Goal: Task Accomplishment & Management: Use online tool/utility

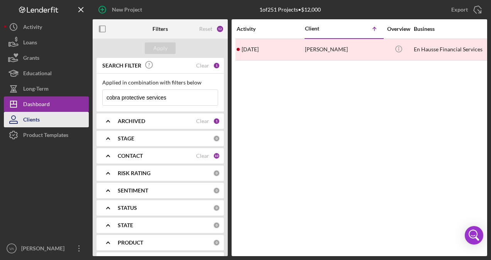
click at [53, 114] on button "Clients" at bounding box center [46, 119] width 85 height 15
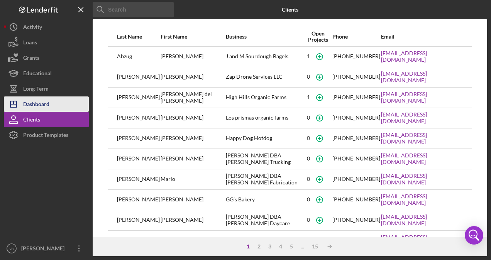
click at [53, 105] on button "Icon/Dashboard Dashboard" at bounding box center [46, 104] width 85 height 15
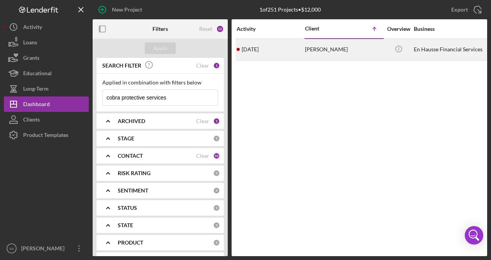
click at [337, 51] on div "[PERSON_NAME]" at bounding box center [343, 49] width 77 height 20
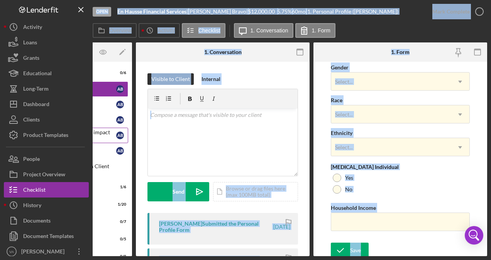
scroll to position [0, 28]
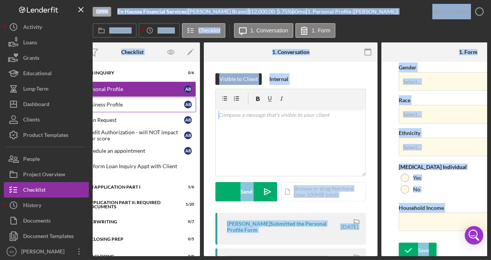
click at [129, 106] on div "Business Profile" at bounding box center [135, 105] width 100 height 6
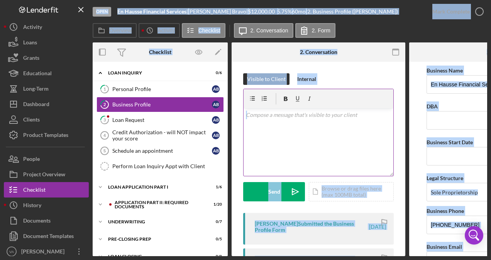
click at [335, 168] on div "v Color teal Color pink Remove color Add row above Add row below Add column bef…" at bounding box center [319, 143] width 150 height 68
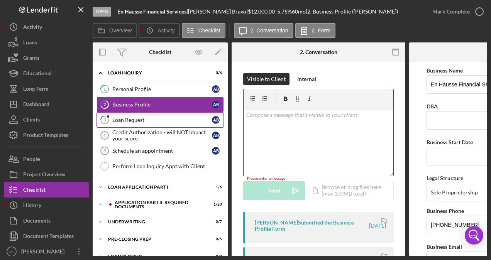
click at [150, 118] on div "Loan Request" at bounding box center [162, 120] width 100 height 6
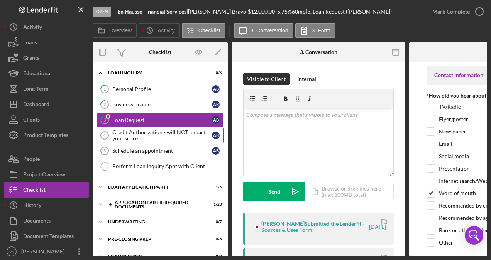
click at [156, 137] on div "Credit Authorization - will NOT impact your score" at bounding box center [162, 135] width 100 height 12
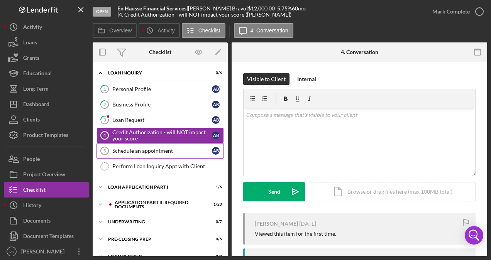
click at [151, 153] on div "Schedule an appointment" at bounding box center [162, 151] width 100 height 6
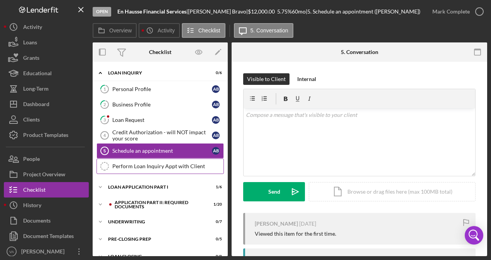
click at [154, 170] on link "Perform Loan Inquiry Appt with Client Perform Loan Inquiry Appt with Client" at bounding box center [160, 166] width 127 height 15
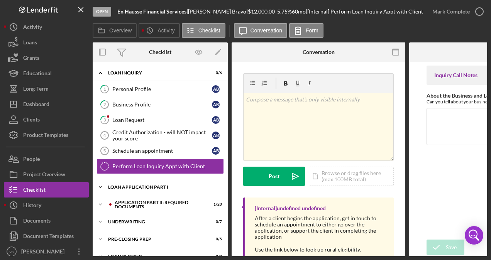
click at [129, 183] on div "Icon/Expander Loan Application Part I 1 / 6" at bounding box center [160, 187] width 135 height 15
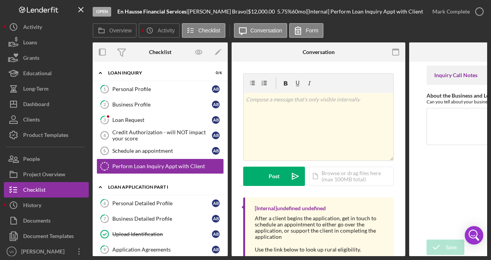
click at [168, 185] on div "Loan Application Part I" at bounding box center [163, 187] width 110 height 5
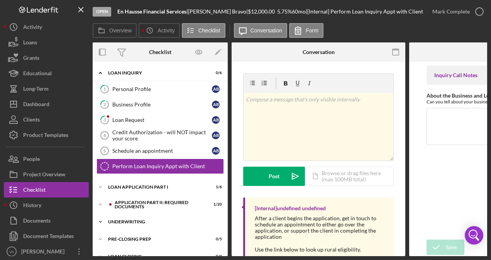
click at [158, 220] on div "Underwriting" at bounding box center [163, 222] width 110 height 5
click at [149, 197] on div "Icon/Expander Application Part II: Required Documents 1 / 20" at bounding box center [160, 204] width 135 height 15
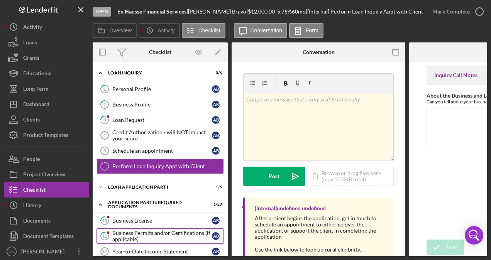
scroll to position [49, 0]
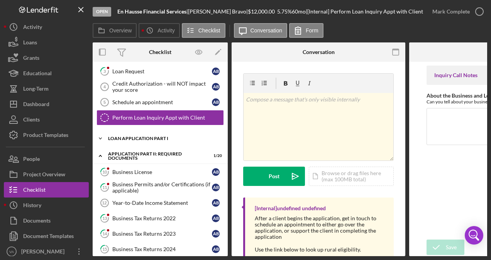
click at [147, 139] on div "Icon/Expander Loan Application Part I 1 / 6" at bounding box center [160, 138] width 135 height 15
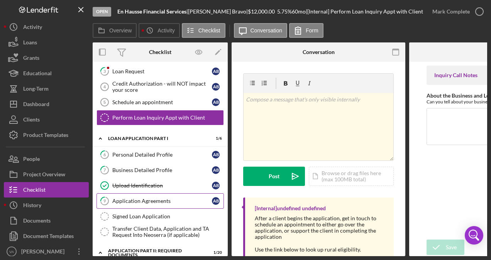
click at [148, 198] on div "Application Agreements" at bounding box center [162, 201] width 100 height 6
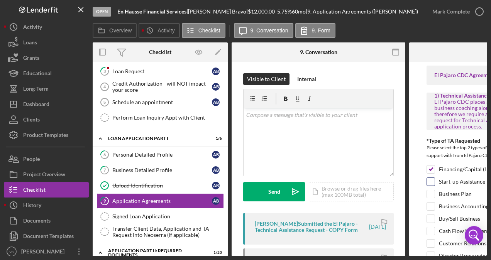
scroll to position [0, 12]
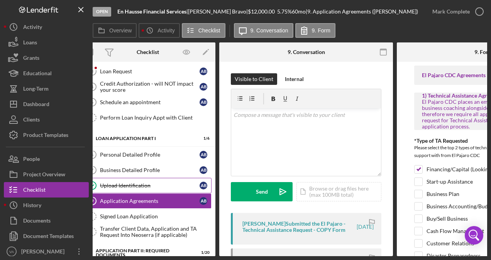
click at [144, 178] on link "Upload Identification Upload Identification A B" at bounding box center [147, 185] width 127 height 15
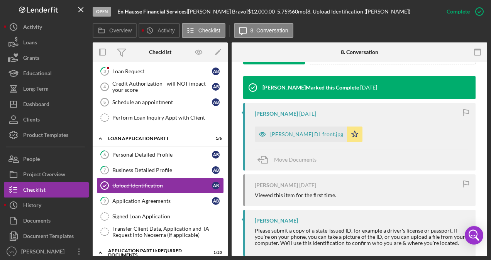
scroll to position [258, 0]
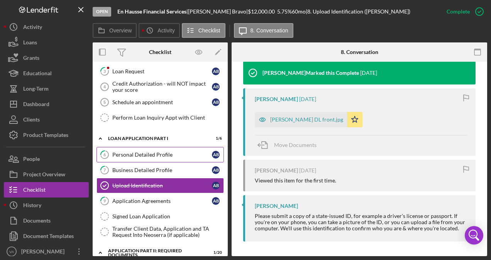
click at [158, 158] on link "6 Personal Detailed Profile A B" at bounding box center [160, 154] width 127 height 15
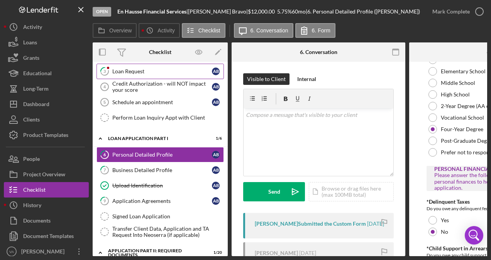
click at [137, 73] on div "Loan Request" at bounding box center [162, 71] width 100 height 6
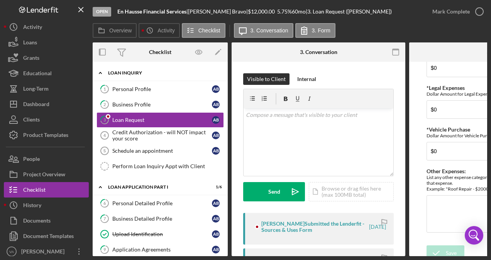
click at [149, 74] on div "Loan Inquiry" at bounding box center [163, 73] width 110 height 5
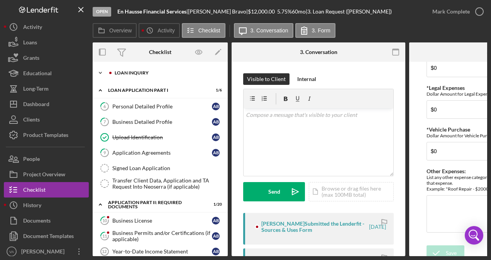
click at [149, 74] on div "Loan Inquiry" at bounding box center [167, 73] width 104 height 5
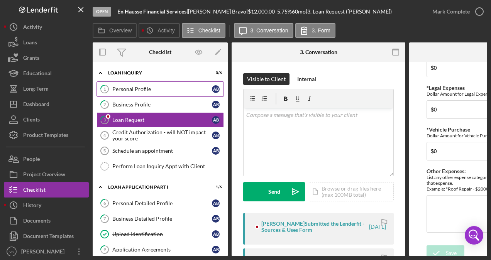
click at [148, 86] on div "Personal Profile" at bounding box center [162, 89] width 100 height 6
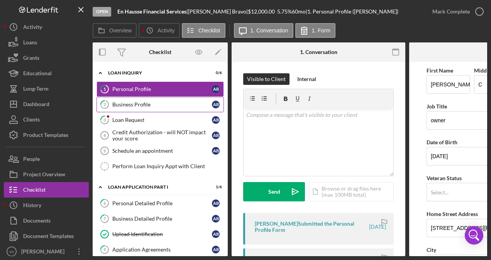
click at [152, 110] on link "2 Business Profile A B" at bounding box center [160, 104] width 127 height 15
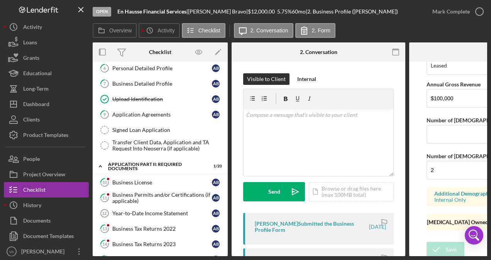
scroll to position [134, 0]
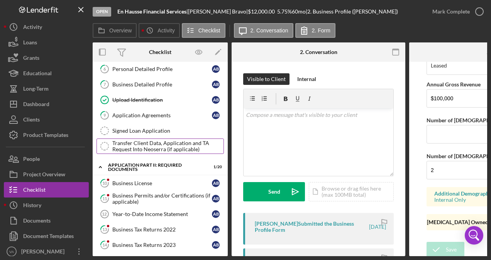
click at [157, 146] on div "Transfer Client Data, Application and TA Request Into Neoserra (if applicable)" at bounding box center [167, 146] width 111 height 12
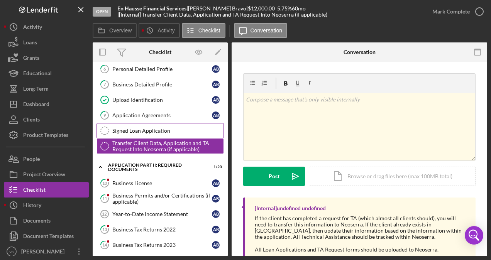
click at [160, 128] on div "Signed Loan Application" at bounding box center [167, 131] width 111 height 6
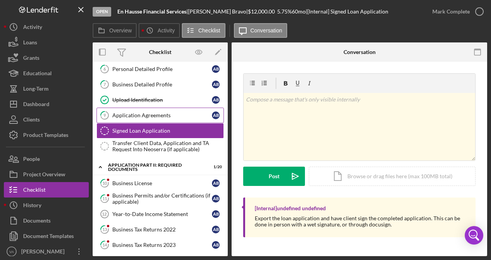
click at [158, 114] on div "Application Agreements" at bounding box center [162, 115] width 100 height 6
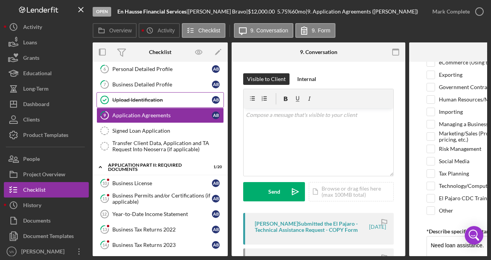
click at [156, 92] on link "Upload Identification Upload Identification A B" at bounding box center [160, 99] width 127 height 15
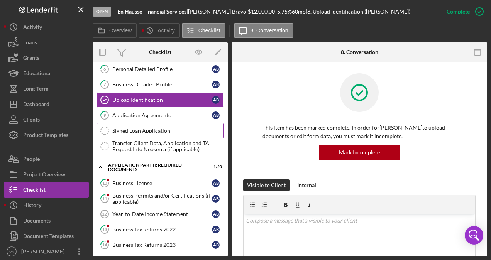
click at [141, 123] on link "Signed Loan Application Signed Loan Application" at bounding box center [160, 130] width 127 height 15
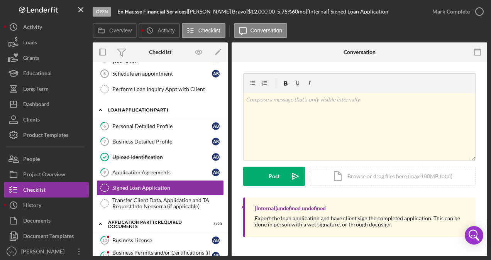
scroll to position [76, 0]
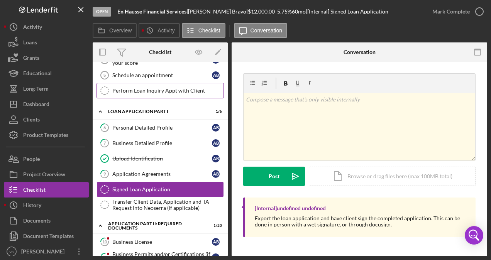
click at [170, 88] on div "Perform Loan Inquiry Appt with Client" at bounding box center [167, 91] width 111 height 6
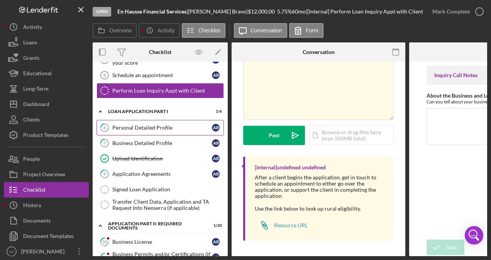
click at [161, 127] on div "Personal Detailed Profile" at bounding box center [162, 128] width 100 height 6
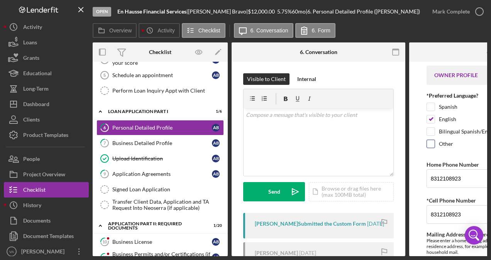
scroll to position [0, 24]
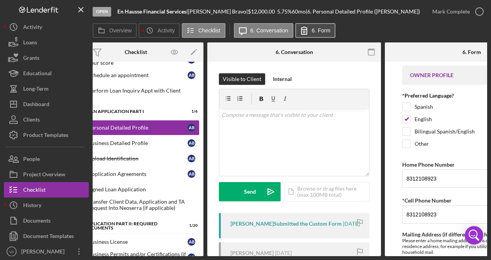
click at [320, 30] on label "6. Form" at bounding box center [321, 30] width 19 height 6
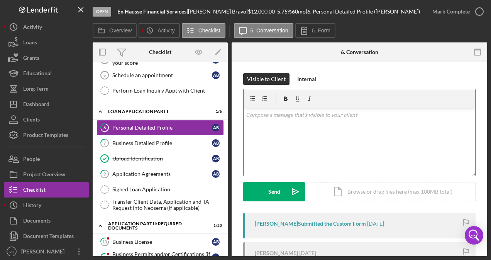
scroll to position [76, 0]
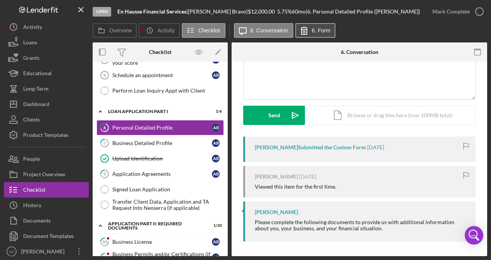
click at [322, 34] on button "6. Form" at bounding box center [315, 30] width 40 height 15
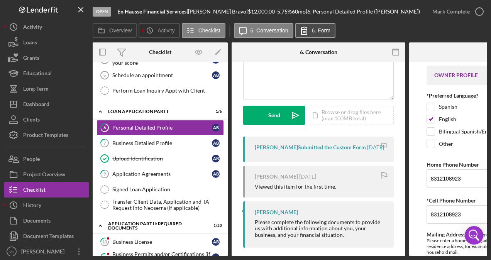
click at [322, 34] on button "6. Form" at bounding box center [315, 30] width 40 height 15
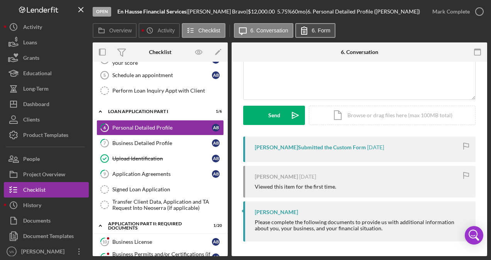
click at [322, 34] on button "6. Form" at bounding box center [315, 30] width 40 height 15
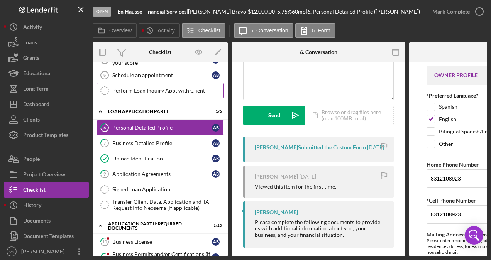
click at [171, 89] on div "Perform Loan Inquiry Appt with Client" at bounding box center [167, 91] width 111 height 6
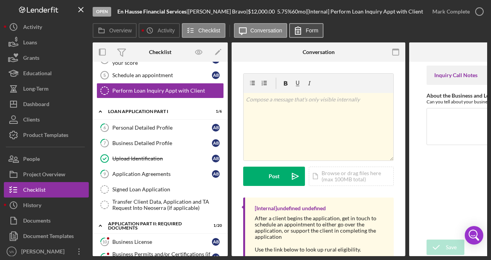
click at [300, 27] on icon at bounding box center [298, 30] width 19 height 19
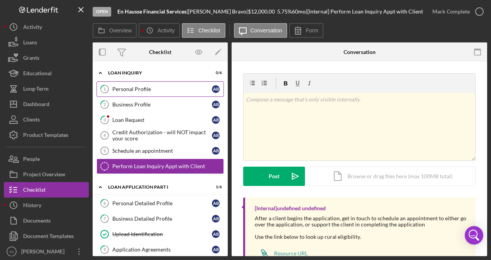
click at [164, 89] on div "Personal Profile" at bounding box center [162, 89] width 100 height 6
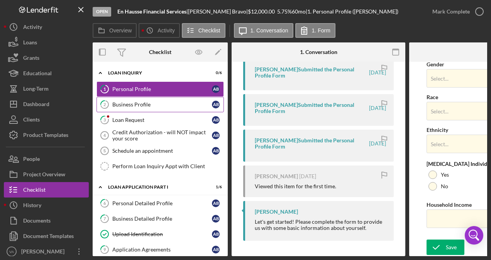
click at [157, 106] on div "Business Profile" at bounding box center [162, 105] width 100 height 6
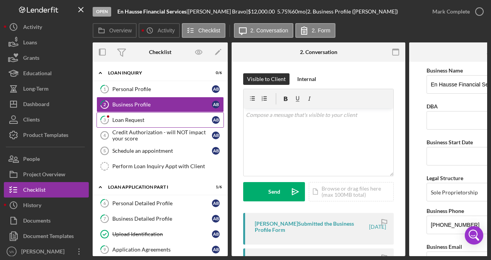
click at [158, 120] on div "Loan Request" at bounding box center [162, 120] width 100 height 6
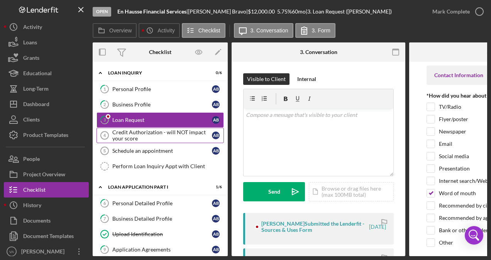
click at [165, 138] on div "Credit Authorization - will NOT impact your score" at bounding box center [162, 135] width 100 height 12
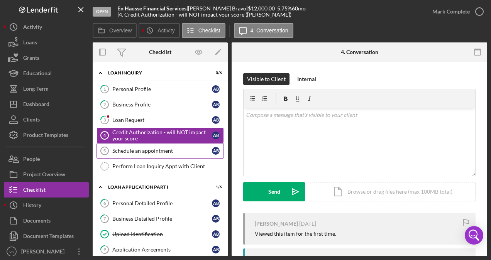
click at [164, 154] on link "Schedule an appointment 5 Schedule an appointment A B" at bounding box center [160, 150] width 127 height 15
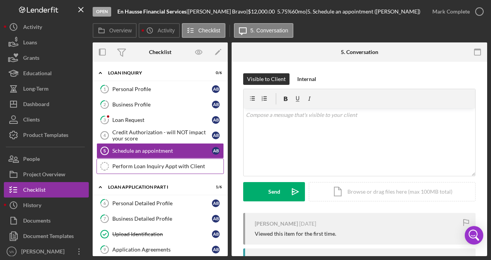
click at [165, 165] on div "Perform Loan Inquiry Appt with Client" at bounding box center [167, 166] width 111 height 6
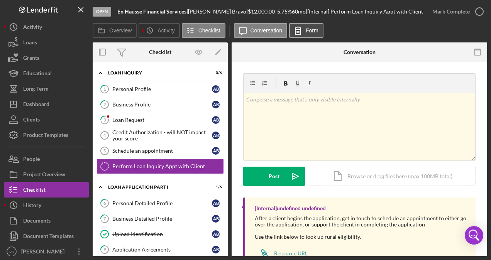
click at [312, 27] on label "Form" at bounding box center [312, 30] width 13 height 6
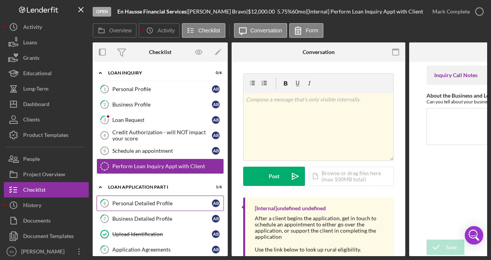
click at [151, 208] on link "6 Personal Detailed Profile A B" at bounding box center [160, 203] width 127 height 15
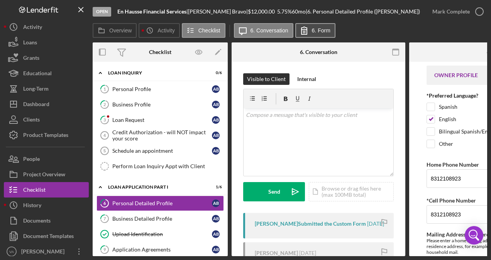
click at [323, 28] on label "6. Form" at bounding box center [321, 30] width 19 height 6
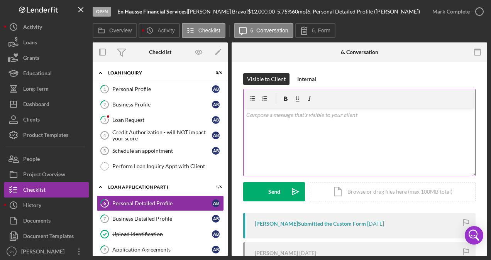
scroll to position [76, 0]
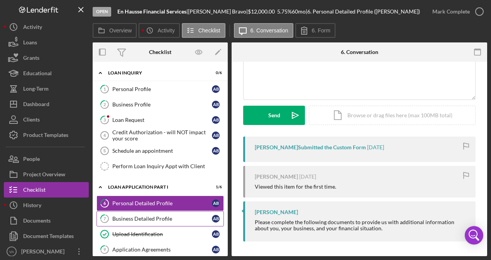
click at [168, 222] on link "7 Business Detailed Profile A B" at bounding box center [160, 218] width 127 height 15
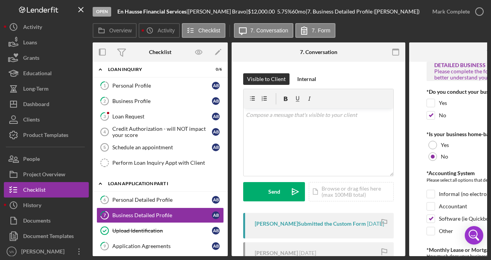
scroll to position [127, 0]
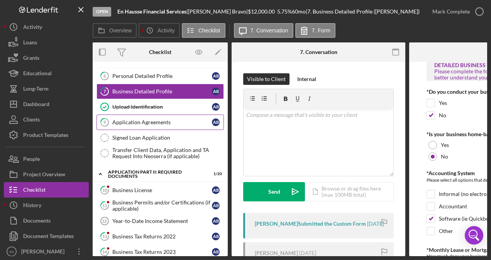
click at [156, 115] on link "9 Application Agreements A B" at bounding box center [160, 122] width 127 height 15
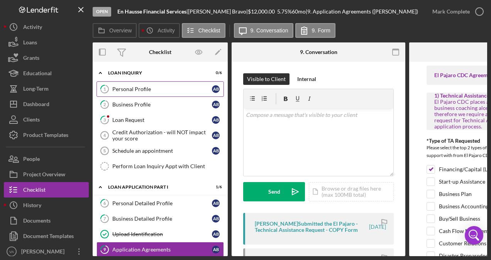
click at [156, 89] on div "Personal Profile" at bounding box center [162, 89] width 100 height 6
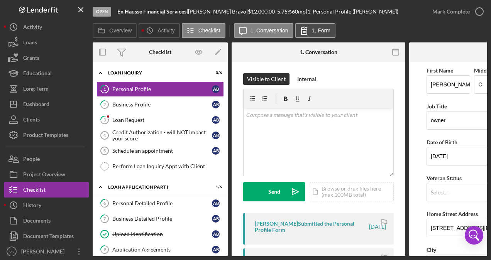
click at [318, 30] on label "1. Form" at bounding box center [321, 30] width 19 height 6
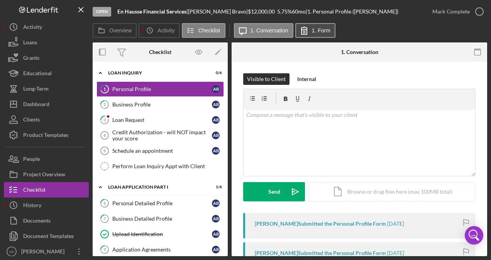
click at [326, 26] on button "1. Form" at bounding box center [315, 30] width 40 height 15
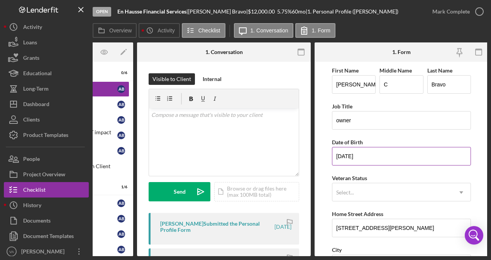
scroll to position [0, 96]
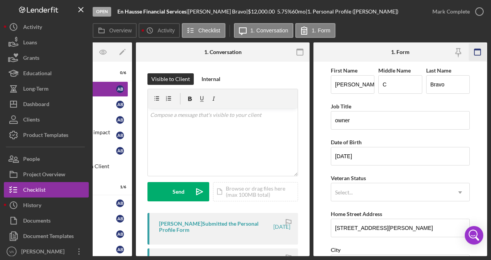
click at [477, 50] on rect "button" at bounding box center [478, 50] width 6 height 2
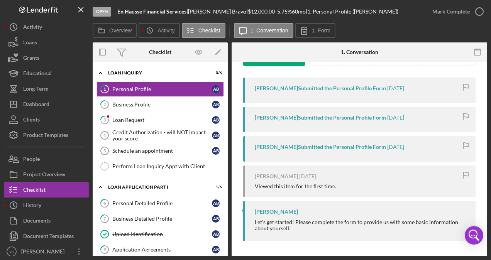
scroll to position [135, 0]
click at [168, 107] on div "Business Profile" at bounding box center [162, 105] width 100 height 6
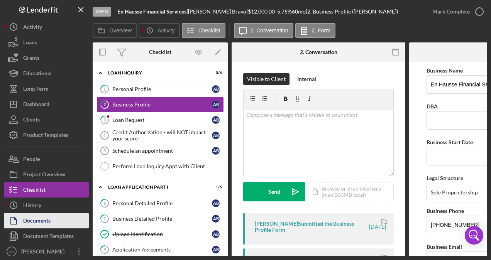
click at [39, 218] on div "Documents" at bounding box center [36, 221] width 27 height 17
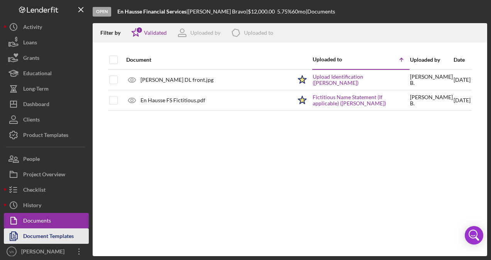
click at [41, 238] on div "Document Templates" at bounding box center [48, 237] width 51 height 17
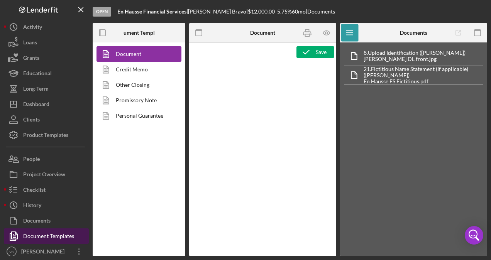
type textarea "<pre style="text-align: right"><span style="font-size: 10pt">OFFICE </span><str…"
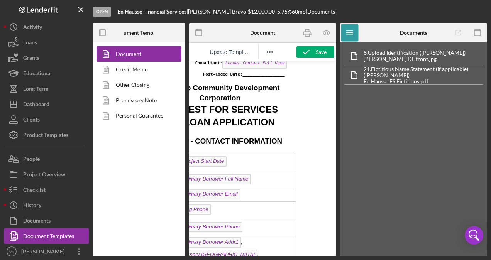
scroll to position [57, 2]
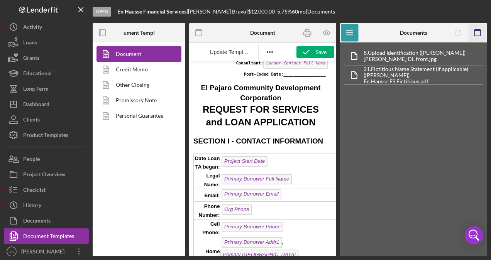
click at [479, 30] on rect "button" at bounding box center [478, 31] width 6 height 2
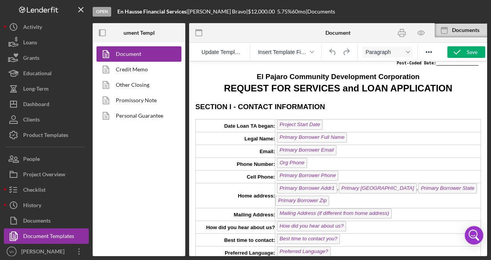
scroll to position [0, 0]
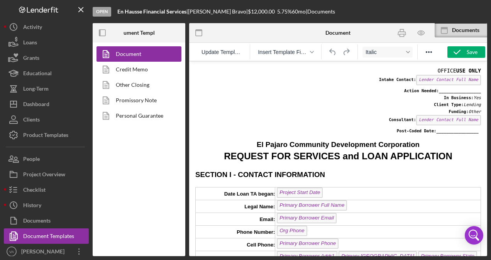
click at [471, 79] on span "Lender Contact Full Name" at bounding box center [448, 80] width 65 height 10
click at [472, 87] on pre "OFFICE USE ONLY Intake Contact: Lender Contact Full Name Action Needed:________…" at bounding box center [338, 101] width 286 height 67
click at [429, 54] on icon "Reveal or hide additional toolbar items" at bounding box center [428, 52] width 9 height 9
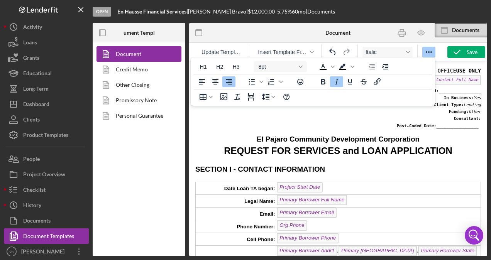
click at [474, 82] on span "Lender Contact Full Name" at bounding box center [448, 80] width 65 height 10
click at [466, 80] on span "Lender Contact Full Name" at bounding box center [448, 80] width 65 height 10
click at [428, 49] on icon "Reveal or hide additional toolbar items" at bounding box center [428, 52] width 9 height 9
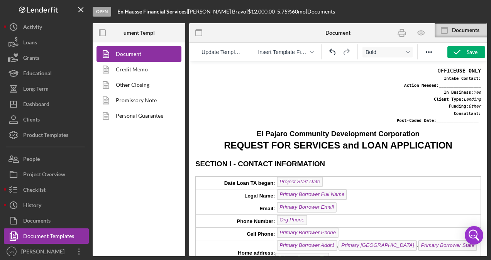
click at [328, 181] on td "Project Start Date" at bounding box center [378, 183] width 206 height 13
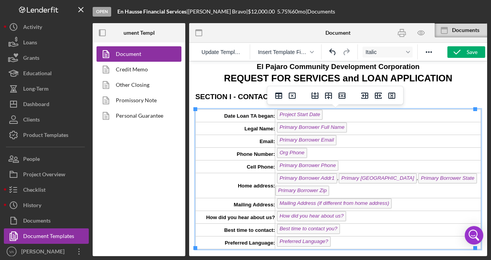
scroll to position [66, 0]
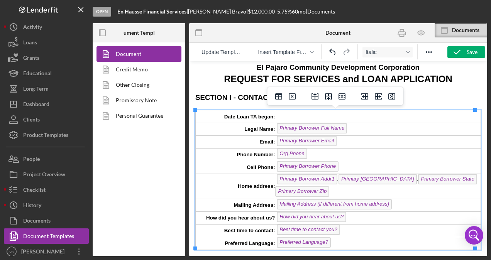
click at [354, 131] on div "Primary Borrower Full Name" at bounding box center [377, 129] width 205 height 12
click at [344, 141] on td "Primary Borrower Email" at bounding box center [378, 141] width 206 height 13
click at [316, 154] on div "Org Phone" at bounding box center [377, 154] width 205 height 12
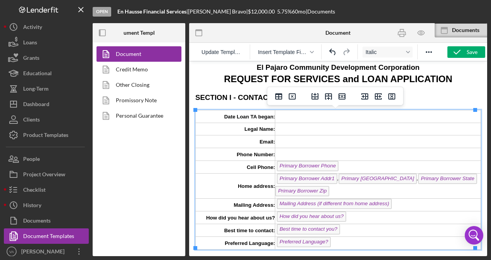
click at [343, 163] on td "Primary Borrower Phone" at bounding box center [378, 167] width 206 height 13
click at [459, 181] on td "Primary Borrower Addr1 , Primary [GEOGRAPHIC_DATA] , Primary [GEOGRAPHIC_DATA] …" at bounding box center [378, 185] width 206 height 25
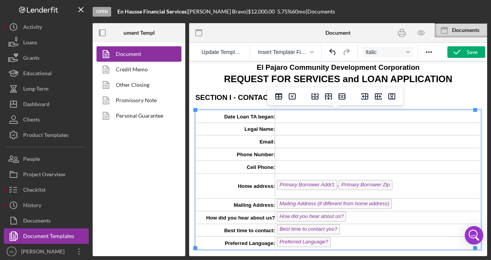
click at [442, 188] on td "Primary Borrower Addr1 , Primary Borrower Zip ﻿" at bounding box center [378, 185] width 206 height 25
click at [394, 200] on div "Mailing Address (if different from home address)" at bounding box center [377, 205] width 205 height 12
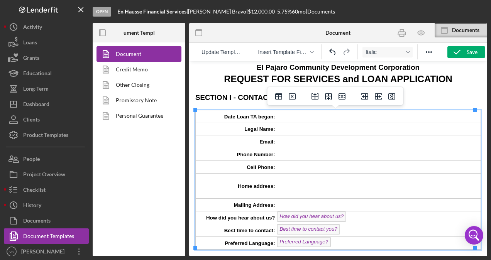
click at [370, 217] on div "How did you hear about us?" at bounding box center [377, 218] width 205 height 12
click at [354, 228] on div "Best time to contact you?" at bounding box center [377, 230] width 205 height 12
click at [343, 239] on div "Preferred Language?" at bounding box center [377, 243] width 205 height 12
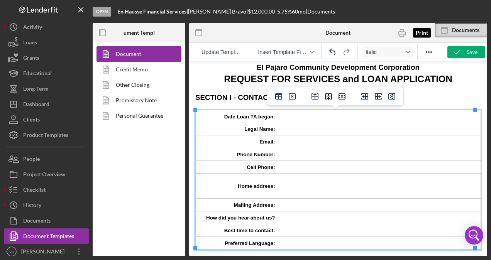
click at [404, 32] on icon "button" at bounding box center [401, 32] width 17 height 17
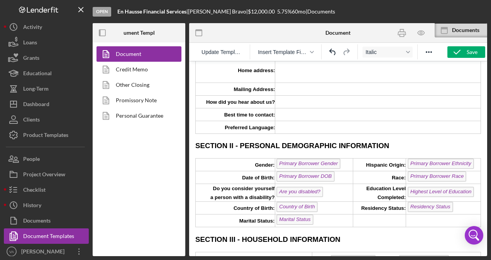
scroll to position [199, 0]
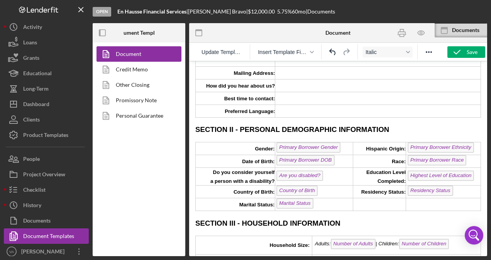
click at [342, 146] on td "Primary Borrower Gender" at bounding box center [314, 149] width 78 height 13
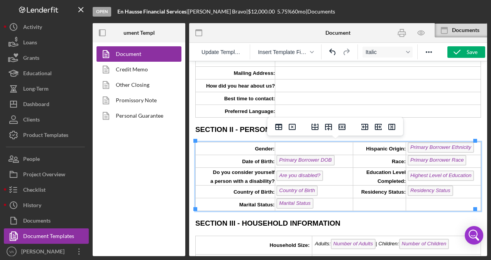
click at [341, 158] on td "Primary Borrower DOB ﻿" at bounding box center [314, 161] width 78 height 13
click at [335, 174] on td "Are you disabled?" at bounding box center [314, 177] width 78 height 18
click at [329, 187] on td "Country of Birth" at bounding box center [314, 192] width 78 height 13
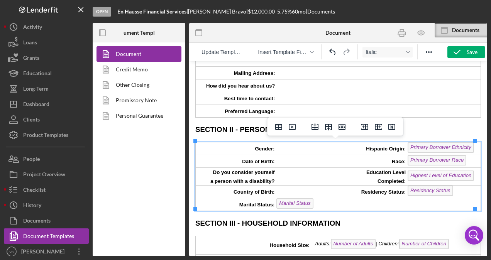
click at [322, 202] on td "Marital Status" at bounding box center [314, 205] width 78 height 13
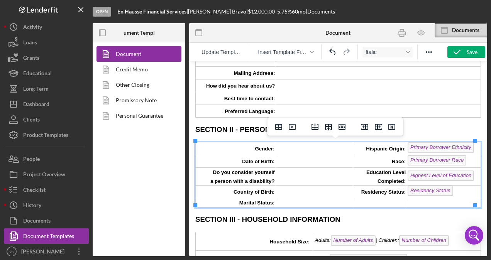
click at [454, 192] on td "Residency Status" at bounding box center [443, 192] width 75 height 13
click at [471, 176] on td "Highest Level of Education" at bounding box center [443, 177] width 75 height 18
click at [465, 161] on td "Primary Borrower Race" at bounding box center [443, 161] width 75 height 13
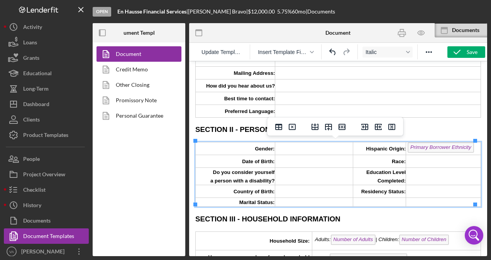
click at [472, 149] on td "Primary Borrower Ethnicity" at bounding box center [443, 149] width 75 height 13
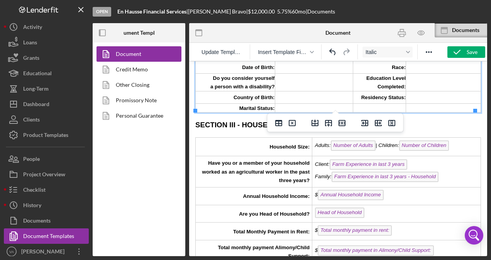
scroll to position [294, 0]
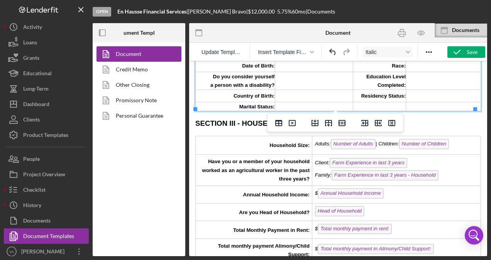
click at [455, 147] on td "Adults: Number of Adults | Children: Number of Children" at bounding box center [396, 145] width 168 height 19
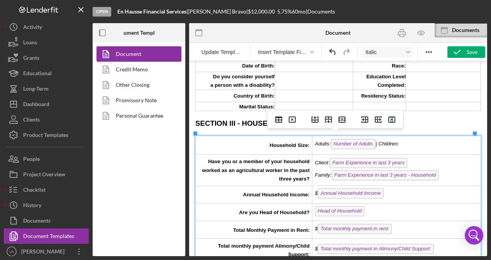
click at [376, 144] on span "| Children:" at bounding box center [388, 144] width 24 height 6
click at [410, 158] on div "Client: Farm Experience in last 3 years" at bounding box center [396, 164] width 163 height 12
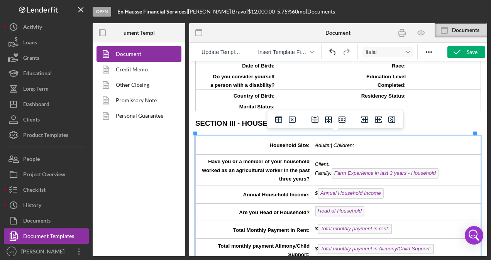
click at [437, 171] on div "Family: Farm Experience in last 3 years - Household" at bounding box center [396, 174] width 163 height 12
click at [422, 194] on div "$ Annual Household Income" at bounding box center [396, 194] width 163 height 12
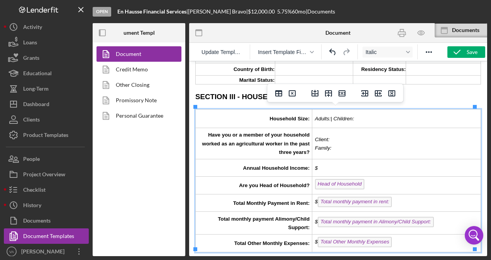
scroll to position [321, 0]
click at [408, 179] on div "Head of Household" at bounding box center [396, 185] width 163 height 12
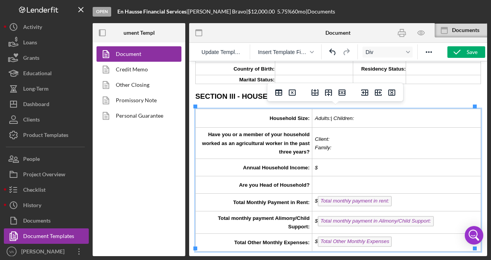
click at [407, 200] on div "$ Total monthly payment in rent:" at bounding box center [396, 202] width 163 height 12
click at [437, 218] on div "$ Total monthly payment in Alimony/Child Support:" at bounding box center [396, 222] width 163 height 12
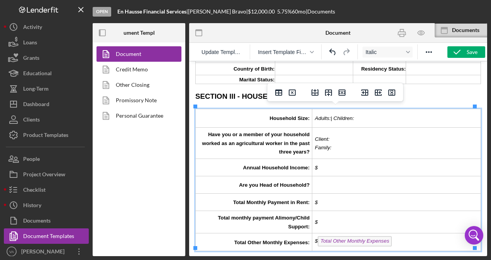
click at [422, 238] on div "$ Total Other Monthly Expenses" at bounding box center [396, 242] width 163 height 12
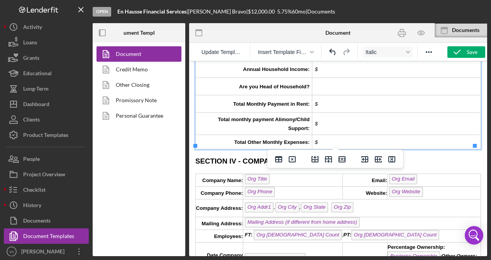
scroll to position [419, 0]
click at [282, 178] on td "Org Title" at bounding box center [293, 181] width 100 height 13
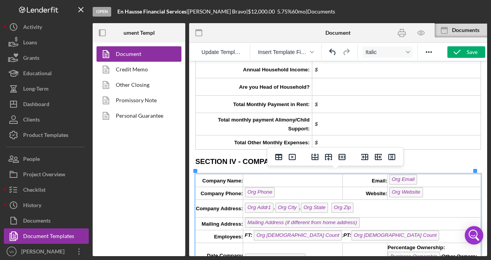
click at [428, 178] on td "Org Email" at bounding box center [434, 181] width 93 height 13
click at [429, 187] on td "Org Website" at bounding box center [434, 193] width 93 height 13
click at [365, 207] on td "Org Addr1 , Org City , Org State Org Zip" at bounding box center [362, 209] width 238 height 18
click at [306, 187] on td "Org Phone" at bounding box center [293, 193] width 100 height 13
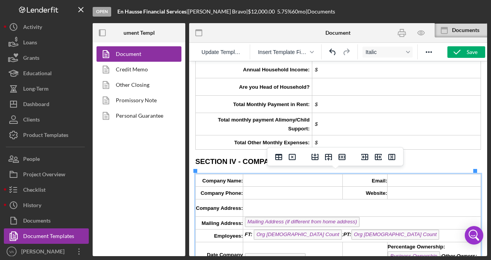
click at [373, 220] on td "Mailing Address (if different from home address)" at bounding box center [362, 223] width 238 height 13
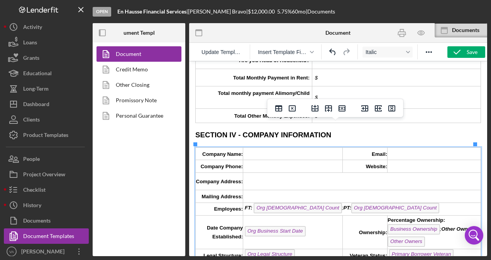
scroll to position [468, 0]
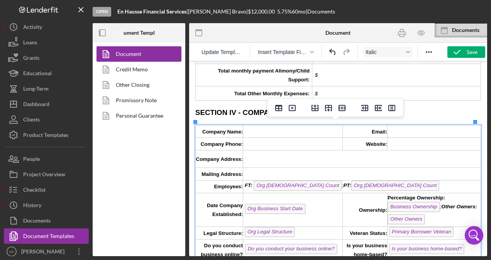
click at [416, 186] on td "FT: Org [DEMOGRAPHIC_DATA] Count ; PT: Org [DEMOGRAPHIC_DATA] Count" at bounding box center [362, 186] width 238 height 13
click at [327, 183] on span "FT: Org [DEMOGRAPHIC_DATA] Count ; PT:" at bounding box center [297, 186] width 108 height 6
click at [325, 183] on span "FT: Org [DEMOGRAPHIC_DATA] Count ; PT:" at bounding box center [297, 186] width 108 height 6
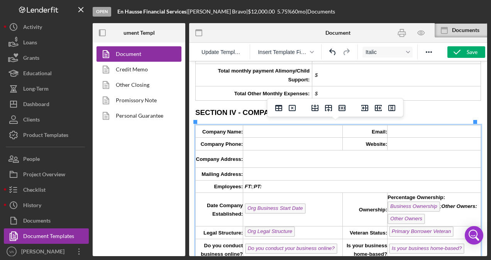
click at [316, 202] on td "Org Business Start Date ﻿" at bounding box center [293, 210] width 100 height 34
click at [433, 213] on td "Percentage Ownership: Business Ownership ; Other Owners: Other Owners" at bounding box center [434, 210] width 93 height 34
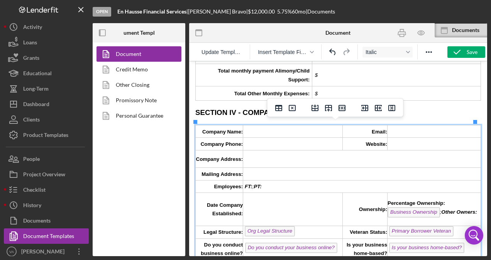
click at [434, 209] on em "Business Ownership ; Other Owners:" at bounding box center [433, 212] width 91 height 6
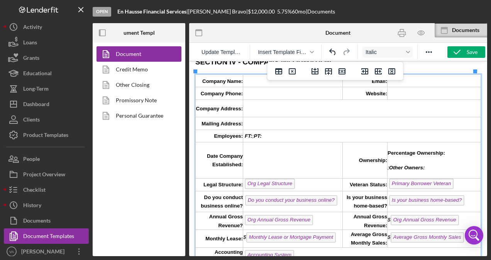
scroll to position [519, 0]
click at [300, 183] on td "Org Legal Structure" at bounding box center [293, 184] width 100 height 13
click at [452, 182] on td "Primary Borrower Veteran" at bounding box center [434, 184] width 93 height 13
click at [460, 195] on td "Is your business home-based?" at bounding box center [434, 200] width 93 height 21
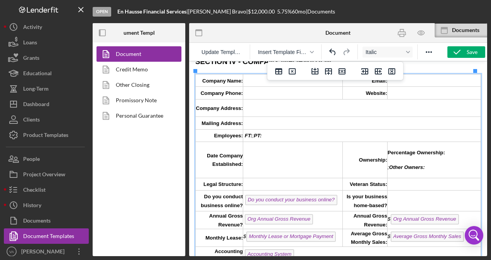
click at [461, 219] on td "$ Org Annual Gross Revenue" at bounding box center [434, 221] width 93 height 18
click at [462, 232] on td "$ Average Gross Monthly Sales" at bounding box center [434, 238] width 93 height 18
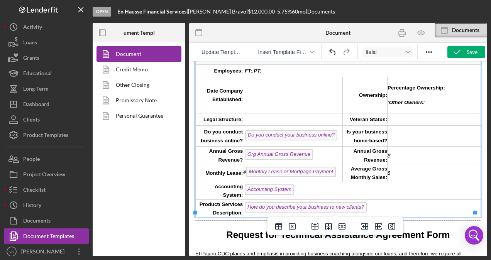
click at [373, 201] on td "How do you describe your business to new clients?" at bounding box center [362, 209] width 238 height 18
click at [329, 189] on td "Accounting System" at bounding box center [362, 191] width 238 height 18
click at [338, 172] on td "$ Monthly Lease or Mortgage Payment" at bounding box center [293, 174] width 100 height 18
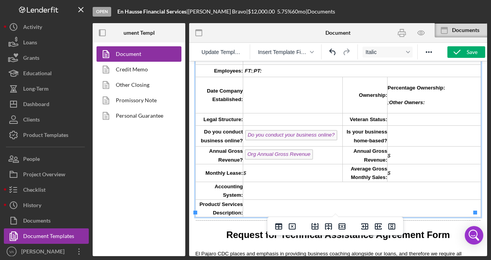
click at [320, 148] on td "Org Annual Gross Revenue" at bounding box center [293, 156] width 100 height 18
click at [334, 136] on td "Do you conduct your business online?" at bounding box center [293, 136] width 100 height 21
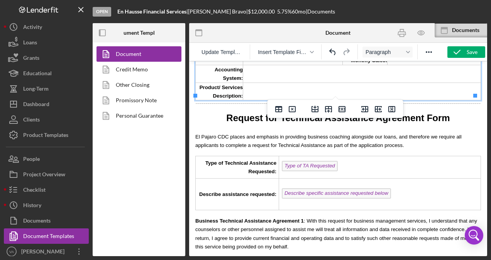
scroll to position [701, 0]
click at [342, 162] on td "Type of TA Requested" at bounding box center [380, 167] width 202 height 23
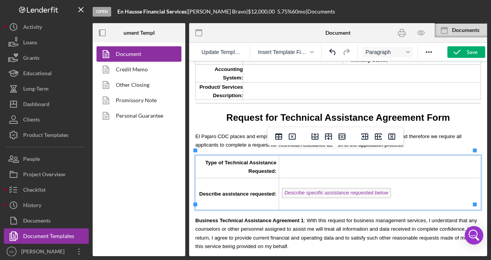
click at [392, 186] on td "Describe specific assistance requested below ﻿" at bounding box center [380, 194] width 202 height 32
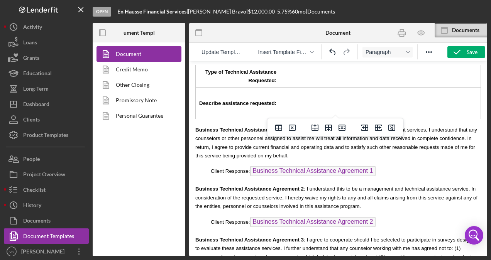
click at [393, 171] on p "Client Response: Business Technical Assistance Agreement 1 ﻿" at bounding box center [338, 172] width 286 height 12
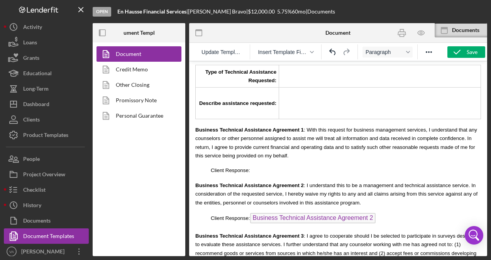
click at [383, 216] on p "Client Response: Business Technical Assistance Agreement 2 ﻿" at bounding box center [338, 219] width 286 height 12
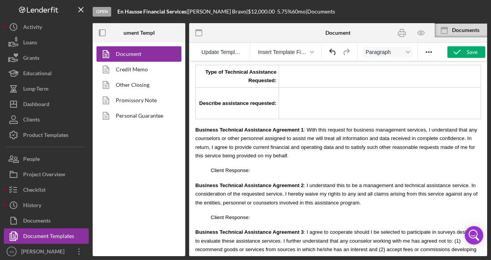
scroll to position [879, 0]
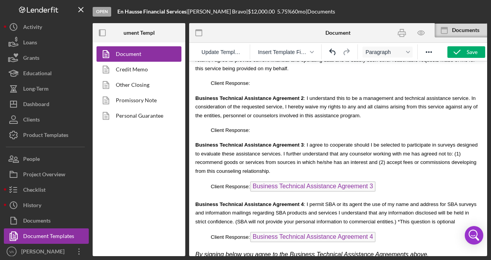
click at [383, 182] on p "Client Response: Business Technical Assistance Agreement 3 ﻿" at bounding box center [338, 188] width 286 height 12
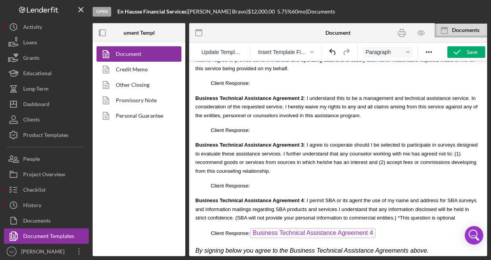
click at [382, 233] on p "Client Response: Business Technical Assistance Agreement 4" at bounding box center [338, 234] width 286 height 12
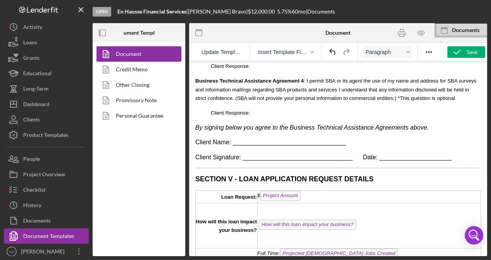
scroll to position [998, 0]
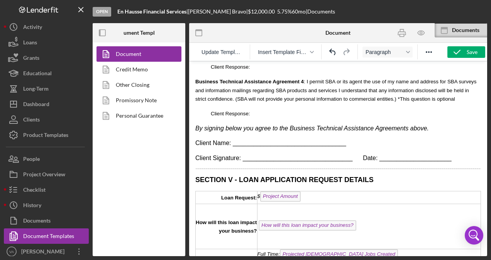
click at [323, 192] on td "$ Project Amount" at bounding box center [369, 198] width 224 height 13
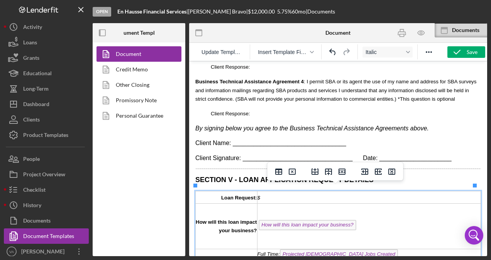
click at [362, 218] on td "How will this loan impact your business?" at bounding box center [369, 226] width 224 height 45
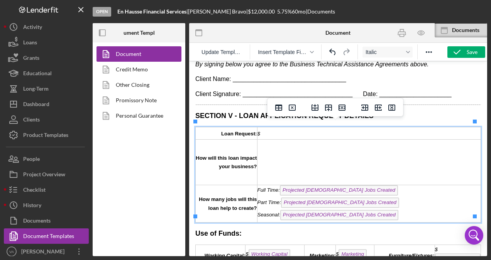
click at [371, 187] on div "Full Time: Projected [DEMOGRAPHIC_DATA] Jobs Created" at bounding box center [369, 191] width 223 height 12
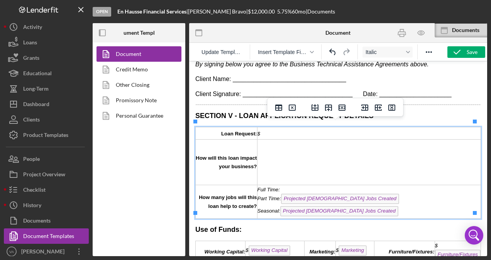
click at [372, 194] on div "Part Time: Projected [DEMOGRAPHIC_DATA] Jobs Created ﻿" at bounding box center [369, 200] width 223 height 12
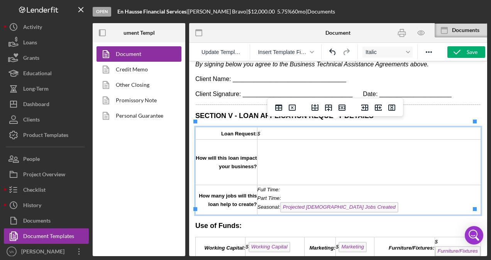
click at [372, 202] on div "Seasonal: Projected [DEMOGRAPHIC_DATA] Jobs Created ﻿" at bounding box center [369, 208] width 223 height 12
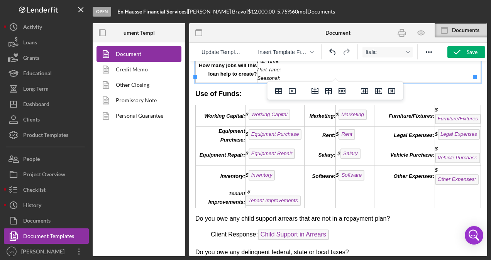
scroll to position [1138, 0]
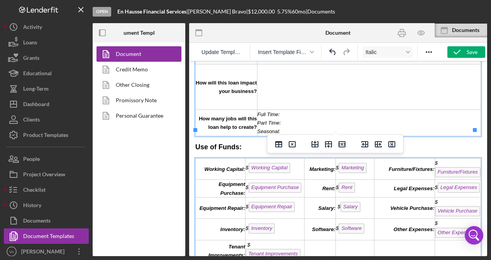
click at [294, 162] on td "$ Working Capital ﻿" at bounding box center [275, 168] width 59 height 21
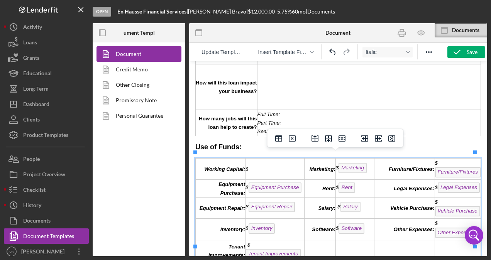
click at [366, 164] on td "$ Marketing" at bounding box center [355, 168] width 39 height 21
click at [464, 169] on span "Furniture/Fixtures" at bounding box center [458, 172] width 46 height 10
click at [468, 180] on td "$ Legal Expenses" at bounding box center [458, 189] width 46 height 18
click at [472, 160] on td "$ Furniture/Fixtures" at bounding box center [458, 168] width 46 height 21
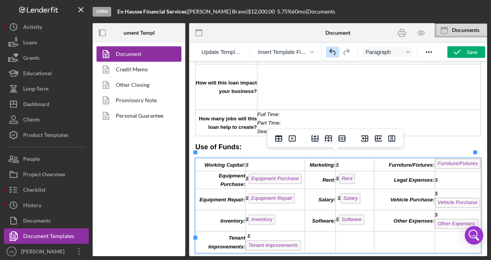
click at [336, 51] on icon "Undo" at bounding box center [332, 52] width 9 height 9
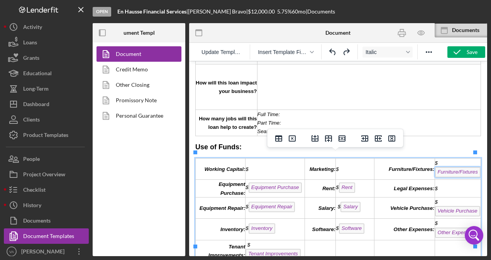
click at [467, 160] on td "$ Furniture/Fixtures" at bounding box center [458, 168] width 46 height 21
click at [454, 167] on span "Furniture/Fixtures" at bounding box center [458, 172] width 46 height 10
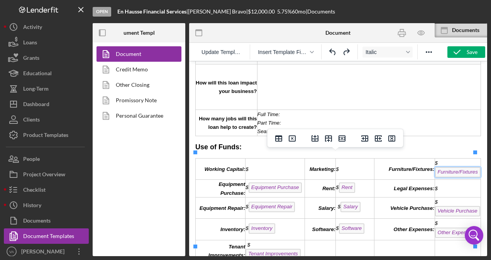
click at [454, 167] on span "Furniture/Fixtures" at bounding box center [458, 172] width 46 height 10
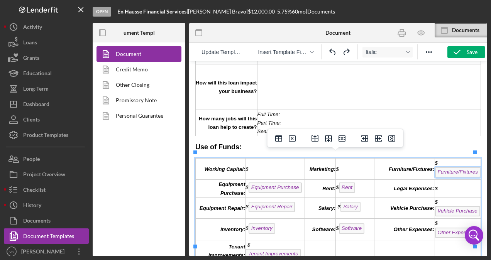
click at [454, 167] on span "Furniture/Fixtures" at bounding box center [458, 172] width 46 height 10
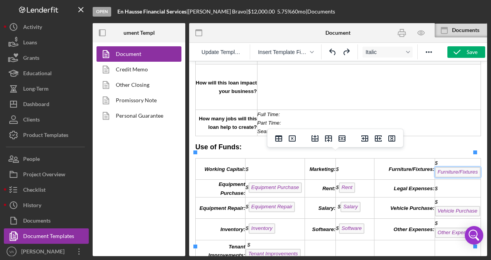
drag, startPoint x: 454, startPoint y: 165, endPoint x: 461, endPoint y: 166, distance: 7.0
click at [461, 167] on span "Furniture/Fixtures" at bounding box center [458, 172] width 46 height 10
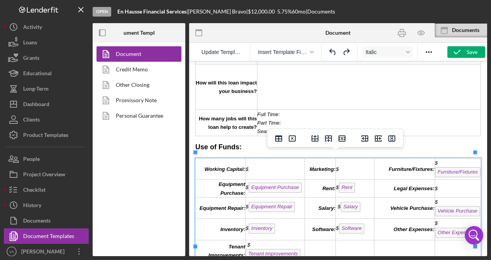
click at [455, 158] on td "$ Furniture/Fixtures" at bounding box center [458, 168] width 46 height 21
drag, startPoint x: 438, startPoint y: 159, endPoint x: 457, endPoint y: 165, distance: 20.4
click at [457, 165] on td "$ Furniture/Fixtures" at bounding box center [458, 168] width 46 height 21
drag, startPoint x: 475, startPoint y: 162, endPoint x: 480, endPoint y: 162, distance: 5.4
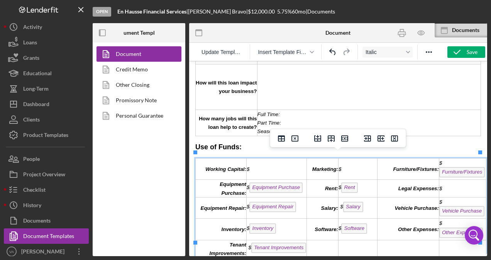
click at [476, 167] on span "Furniture/Fixtures" at bounding box center [463, 172] width 46 height 10
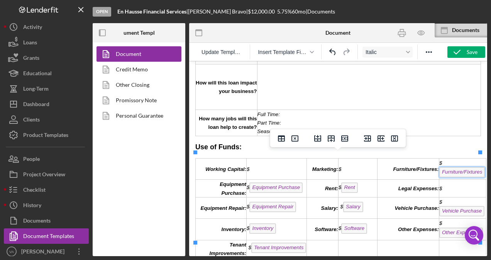
click at [478, 170] on span "Furniture/Fixtures" at bounding box center [463, 172] width 46 height 10
click at [463, 171] on span "Furniture/Fixtures" at bounding box center [463, 172] width 46 height 10
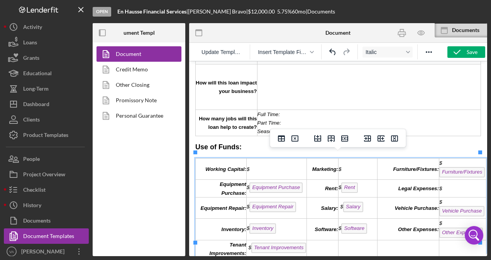
click at [448, 161] on td "$ Furniture/Fixtures" at bounding box center [462, 168] width 47 height 21
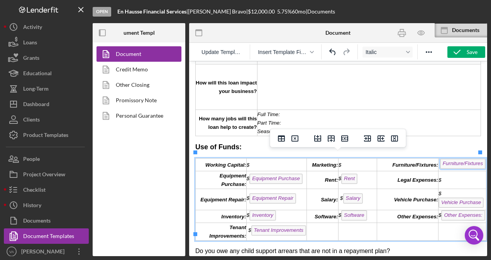
click at [477, 160] on span "Furniture/Fixtures" at bounding box center [463, 164] width 46 height 10
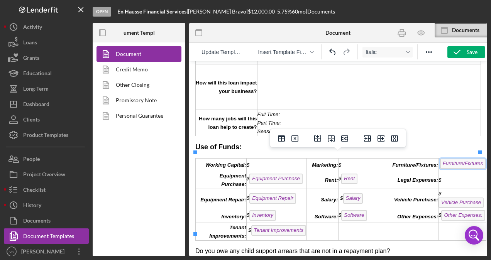
click at [477, 160] on span "Furniture/Fixtures" at bounding box center [463, 164] width 46 height 10
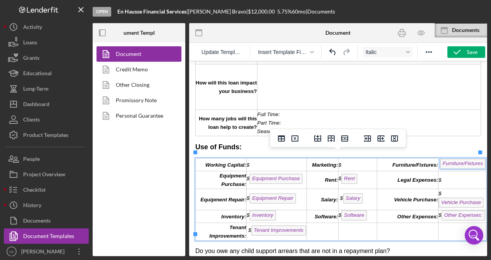
click at [467, 198] on span "Vehicle Purchase" at bounding box center [461, 203] width 45 height 10
click at [477, 197] on td "$ Vehicle Purchase" at bounding box center [463, 199] width 48 height 21
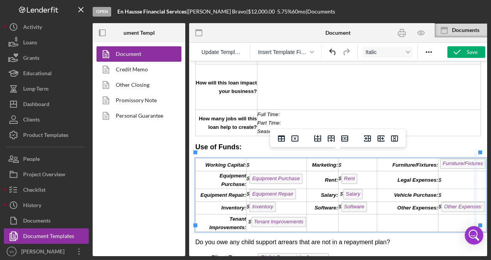
drag, startPoint x: 480, startPoint y: 161, endPoint x: 470, endPoint y: 162, distance: 9.4
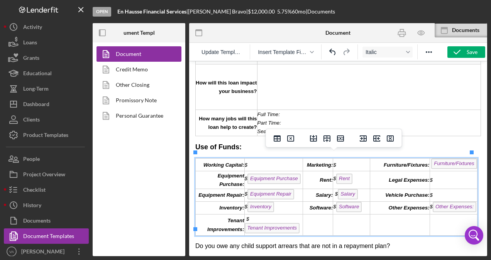
click at [468, 161] on span "Furniture/Fixtures" at bounding box center [454, 164] width 46 height 10
click at [460, 160] on span "Furniture/Fixtures" at bounding box center [454, 164] width 46 height 10
click at [458, 205] on span "Other Expenses:" at bounding box center [455, 207] width 44 height 10
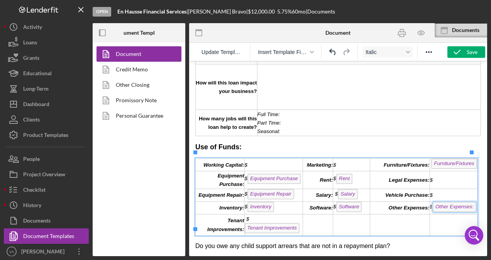
drag, startPoint x: 471, startPoint y: 204, endPoint x: 480, endPoint y: 203, distance: 8.9
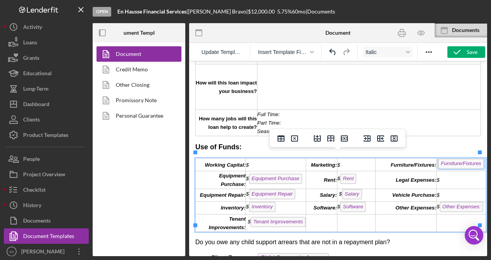
click at [477, 161] on span "Furniture/Fixtures" at bounding box center [461, 164] width 46 height 10
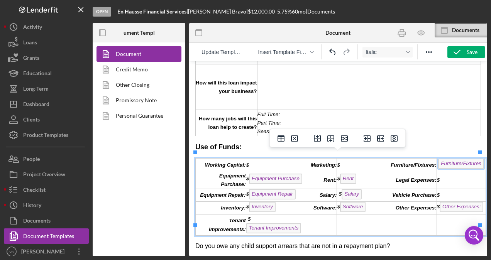
click at [477, 161] on span "Furniture/Fixtures" at bounding box center [461, 164] width 46 height 10
click at [477, 202] on td "$ Other Expenses: ﻿" at bounding box center [461, 208] width 49 height 13
click at [478, 162] on span "Furniture/Fixtures" at bounding box center [462, 164] width 46 height 10
click at [460, 161] on span "Furniture/Fixtures" at bounding box center [462, 164] width 46 height 10
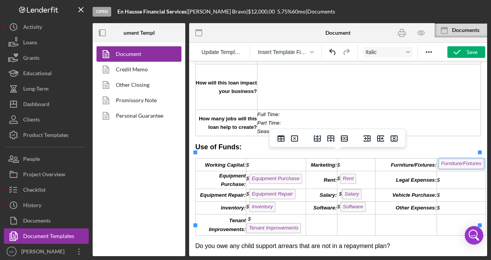
click at [460, 161] on span "Furniture/Fixtures" at bounding box center [462, 164] width 46 height 10
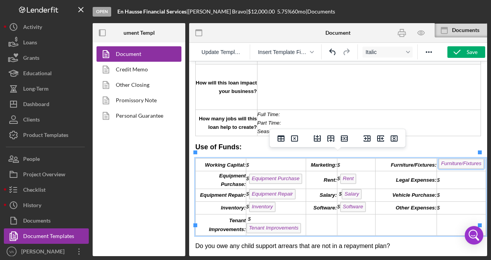
click at [368, 203] on td "$ Software" at bounding box center [356, 208] width 38 height 13
click at [364, 189] on td "$ Salary" at bounding box center [356, 195] width 38 height 13
click at [360, 177] on td "$ Rent" at bounding box center [356, 180] width 38 height 18
click at [299, 223] on span "Tenant Improvements" at bounding box center [273, 228] width 55 height 10
click at [249, 221] on td "$ Tenant Improvements" at bounding box center [276, 224] width 60 height 21
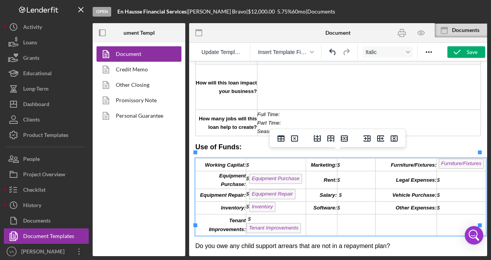
drag, startPoint x: 249, startPoint y: 218, endPoint x: 283, endPoint y: 217, distance: 34.0
click at [283, 217] on em "$ Tenant Improvements" at bounding box center [273, 223] width 55 height 15
click at [308, 221] on td "Rich Text Area. Press ALT-0 for help." at bounding box center [321, 224] width 31 height 21
click at [285, 204] on td "$ Inventory" at bounding box center [276, 208] width 60 height 13
click at [296, 192] on td "$ Equipment Repair" at bounding box center [276, 195] width 60 height 13
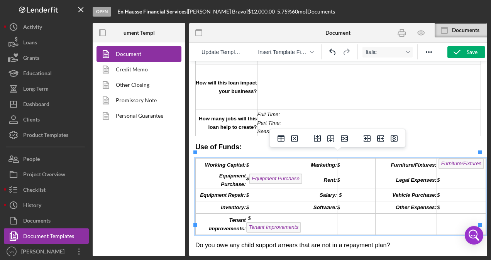
click at [301, 178] on td "$ Equipment Purchase" at bounding box center [276, 180] width 60 height 18
drag, startPoint x: 480, startPoint y: 175, endPoint x: 484, endPoint y: 175, distance: 3.9
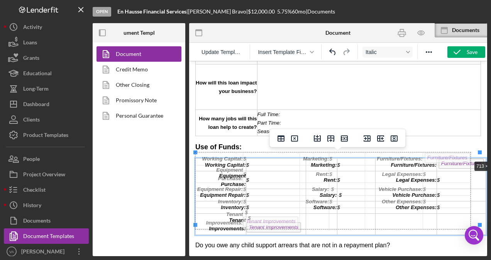
drag, startPoint x: 480, startPoint y: 154, endPoint x: 469, endPoint y: 161, distance: 12.9
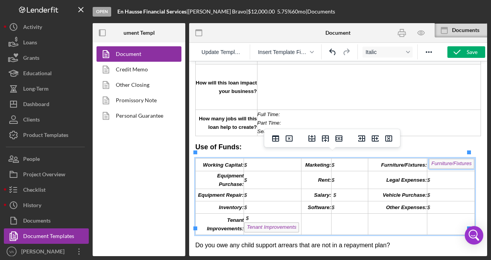
click at [467, 163] on span "Furniture/Fixtures" at bounding box center [452, 164] width 46 height 10
click at [458, 161] on span "Furniture/Fixtures" at bounding box center [452, 164] width 46 height 10
click at [457, 159] on span "Furniture/Fixtures" at bounding box center [452, 164] width 46 height 10
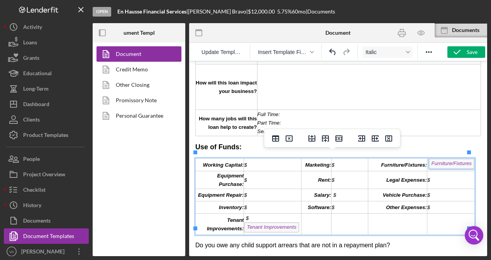
click at [460, 201] on td "$" at bounding box center [451, 207] width 48 height 12
click at [467, 171] on td "$" at bounding box center [451, 180] width 48 height 18
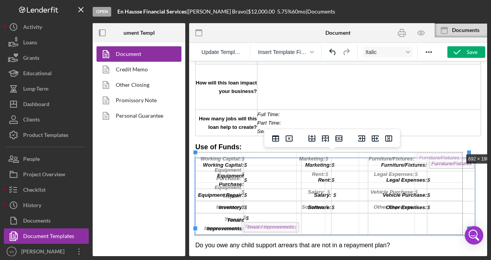
drag, startPoint x: 470, startPoint y: 153, endPoint x: 457, endPoint y: 154, distance: 12.5
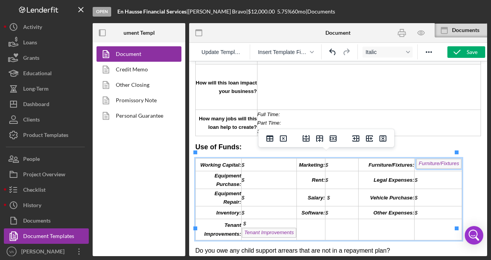
click at [455, 159] on span "Furniture/Fixtures" at bounding box center [439, 164] width 46 height 10
click at [451, 159] on span "Furniture/Fixtures" at bounding box center [439, 164] width 46 height 10
click at [436, 159] on span "Furniture/Fixtures" at bounding box center [439, 164] width 46 height 10
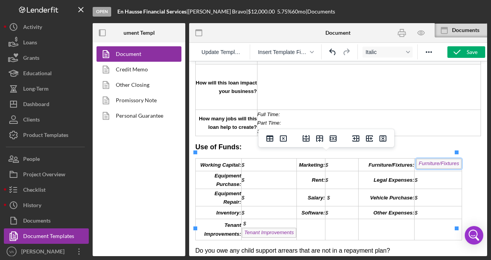
click at [425, 161] on span "Furniture/Fixtures" at bounding box center [439, 164] width 46 height 10
click at [416, 160] on span "Furniture/Fixtures" at bounding box center [439, 164] width 46 height 10
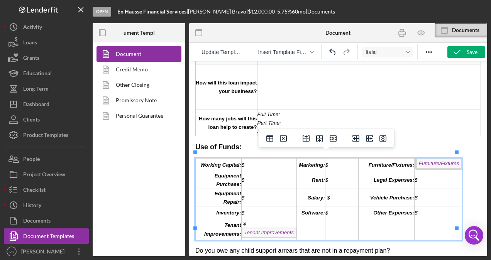
click at [416, 159] on span "Furniture/Fixtures" at bounding box center [439, 164] width 46 height 10
click at [416, 161] on span "Furniture/Fixtures" at bounding box center [439, 164] width 46 height 10
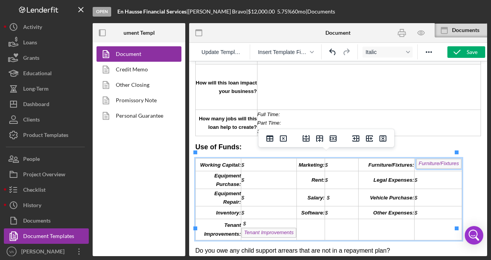
click at [452, 161] on span "Furniture/Fixtures" at bounding box center [439, 164] width 46 height 10
drag, startPoint x: 444, startPoint y: 158, endPoint x: 441, endPoint y: 168, distance: 10.0
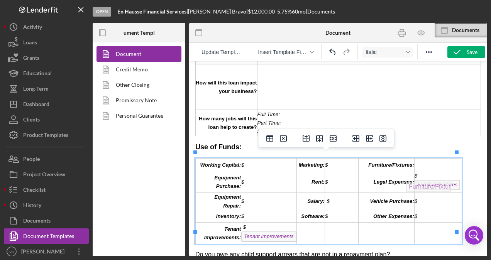
drag, startPoint x: 435, startPoint y: 174, endPoint x: 432, endPoint y: 182, distance: 8.0
click at [432, 182] on span "Furniture/Fixtures" at bounding box center [438, 185] width 46 height 10
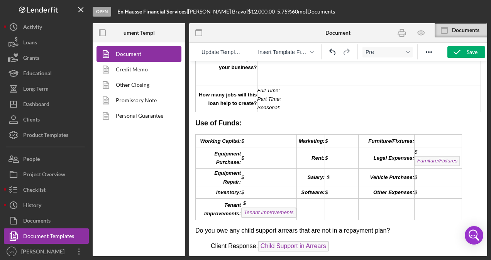
scroll to position [1171, 0]
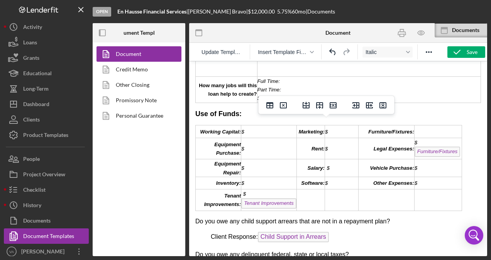
click at [453, 149] on span "Furniture/Fixtures" at bounding box center [438, 152] width 46 height 10
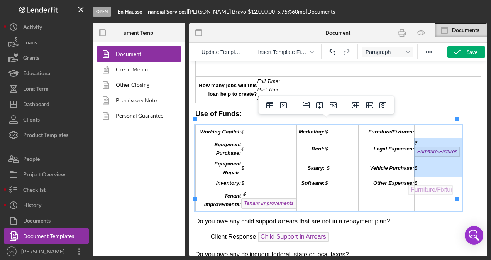
drag, startPoint x: 446, startPoint y: 148, endPoint x: 444, endPoint y: 183, distance: 35.2
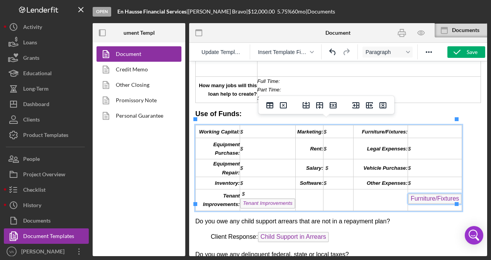
click at [409, 195] on span "Furniture/Fixtures" at bounding box center [435, 199] width 54 height 10
click at [446, 199] on td "Furniture/Fixtures ﻿" at bounding box center [435, 200] width 54 height 21
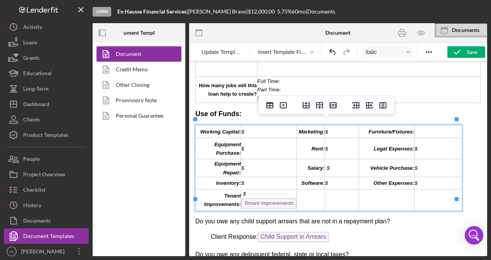
click at [421, 125] on td "Rich Text Area. Press ALT-0 for help." at bounding box center [439, 131] width 48 height 13
click at [283, 199] on span "Tenant Improvements" at bounding box center [268, 204] width 55 height 10
drag, startPoint x: 283, startPoint y: 192, endPoint x: 440, endPoint y: 181, distance: 156.8
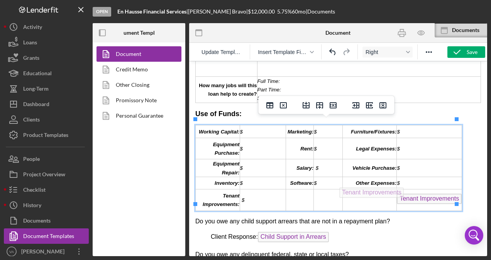
drag, startPoint x: 414, startPoint y: 193, endPoint x: 368, endPoint y: 190, distance: 46.8
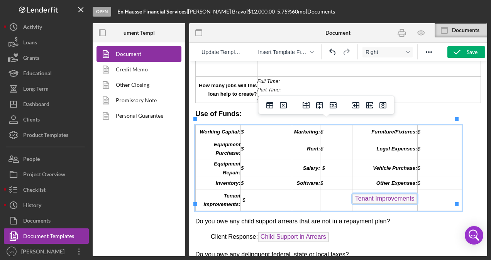
click at [418, 198] on td "Rich Text Area. Press ALT-0 for help." at bounding box center [439, 200] width 45 height 21
click at [361, 194] on span "Tenant Improvements" at bounding box center [385, 199] width 65 height 10
drag, startPoint x: 367, startPoint y: 193, endPoint x: 267, endPoint y: 185, distance: 100.3
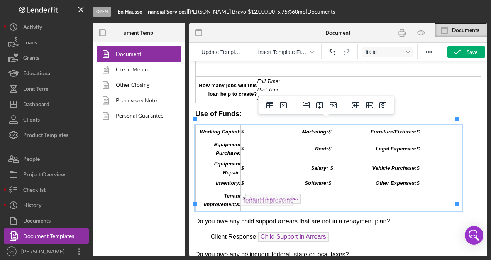
click at [282, 194] on span "Tenant Improvements" at bounding box center [273, 199] width 55 height 10
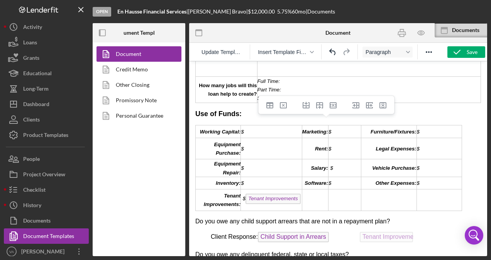
drag, startPoint x: 282, startPoint y: 194, endPoint x: 397, endPoint y: 230, distance: 121.1
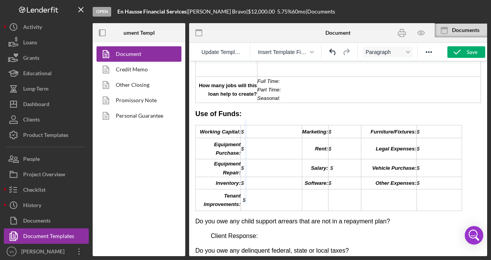
drag, startPoint x: 239, startPoint y: 144, endPoint x: 246, endPoint y: 145, distance: 7.0
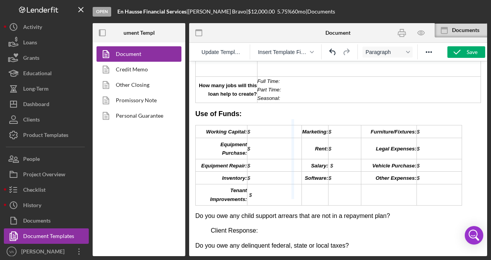
drag, startPoint x: 300, startPoint y: 142, endPoint x: 295, endPoint y: 146, distance: 6.0
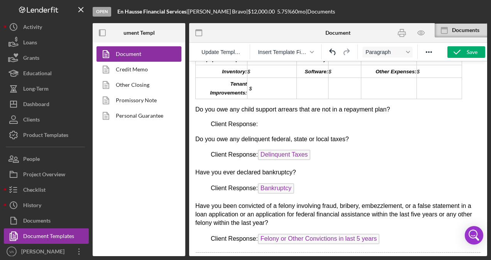
scroll to position [1278, 0]
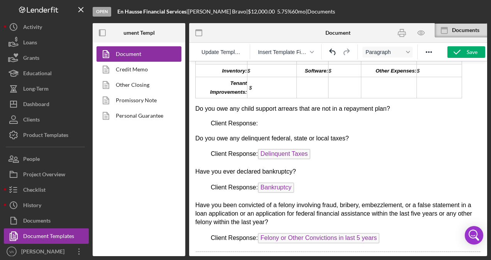
click at [315, 152] on p "Client Response: Delinquent Taxes ﻿" at bounding box center [338, 155] width 286 height 12
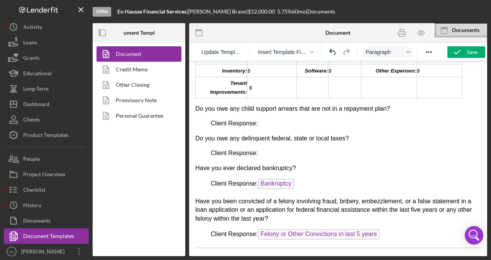
click at [307, 179] on p "Client Response: Bankruptcy" at bounding box center [338, 185] width 286 height 12
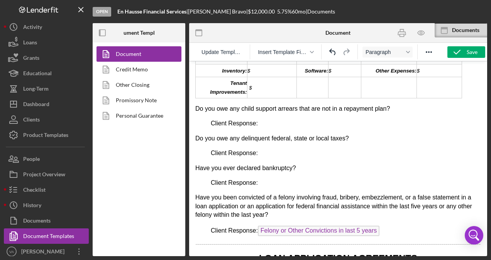
click at [385, 226] on p "Client Response: Felony or Other Convictions in last 5 years" at bounding box center [338, 232] width 286 height 12
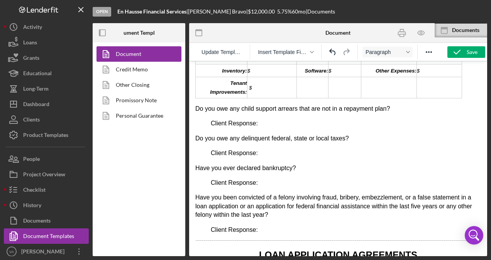
scroll to position [1400, 0]
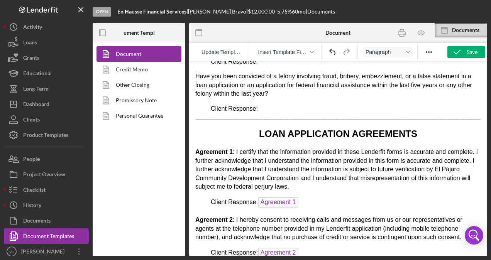
click at [340, 202] on p "Client Response: Agreement 1 ﻿" at bounding box center [338, 203] width 286 height 12
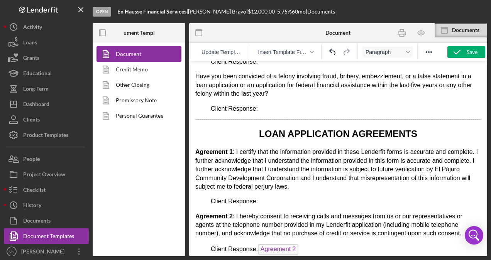
click at [321, 244] on p "Client Response: Agreement 2" at bounding box center [338, 250] width 286 height 12
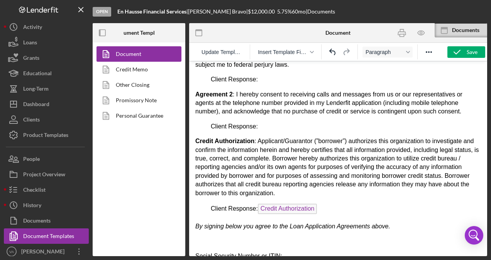
click at [331, 206] on p "Client Response: Credit Authorization" at bounding box center [338, 210] width 286 height 12
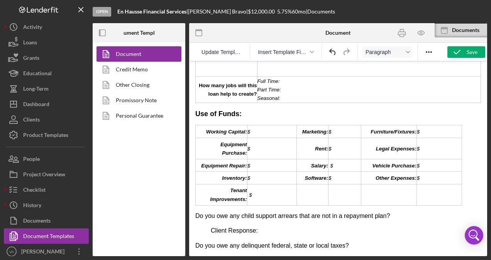
scroll to position [1112, 0]
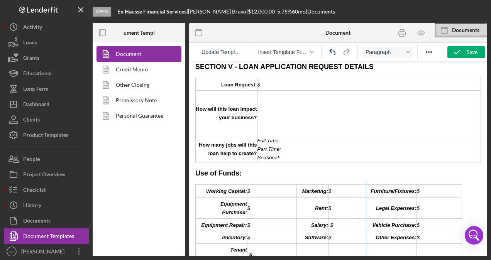
drag, startPoint x: 357, startPoint y: 184, endPoint x: 364, endPoint y: 184, distance: 6.6
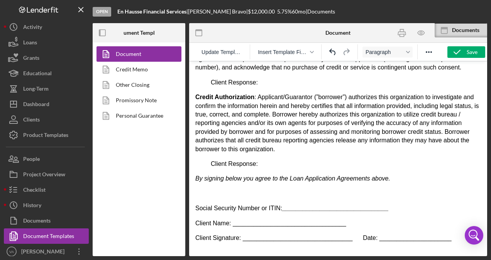
scroll to position [1495, 0]
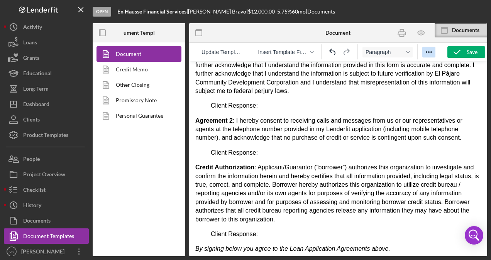
click at [429, 50] on icon "Reveal or hide additional toolbar items" at bounding box center [428, 52] width 9 height 9
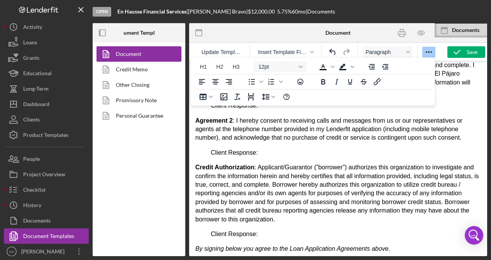
click at [429, 50] on icon "Reveal or hide additional toolbar items" at bounding box center [428, 52] width 9 height 9
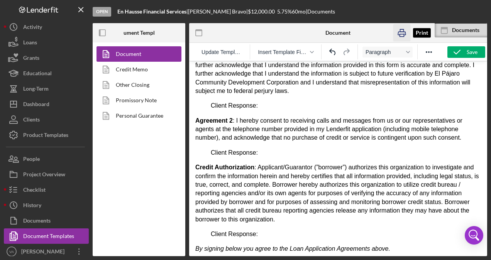
click at [404, 32] on icon "button" at bounding box center [402, 33] width 8 height 3
click at [406, 30] on icon "button" at bounding box center [401, 32] width 17 height 17
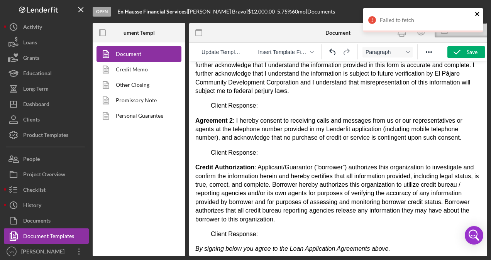
click at [475, 15] on icon "close" at bounding box center [477, 14] width 5 height 6
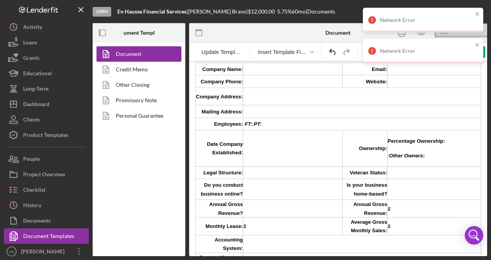
scroll to position [491, 0]
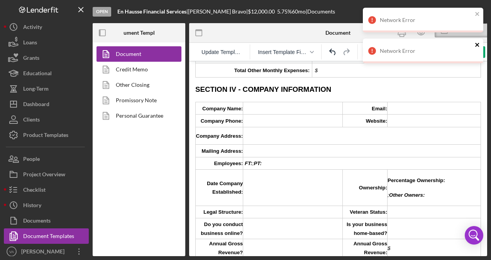
drag, startPoint x: 480, startPoint y: 46, endPoint x: 467, endPoint y: 52, distance: 14.7
click at [480, 46] on icon "close" at bounding box center [477, 45] width 5 height 6
click at [478, 12] on icon "close" at bounding box center [477, 14] width 5 height 6
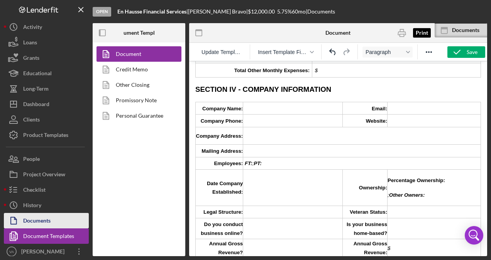
click at [403, 33] on icon "button" at bounding box center [401, 32] width 17 height 17
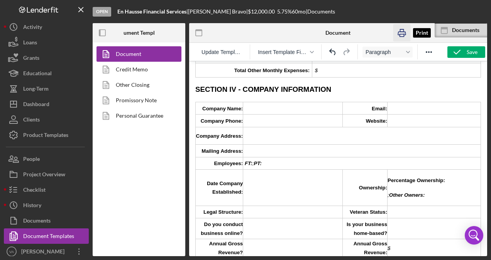
click at [400, 36] on icon "button" at bounding box center [401, 32] width 17 height 17
